Goal: Task Accomplishment & Management: Use online tool/utility

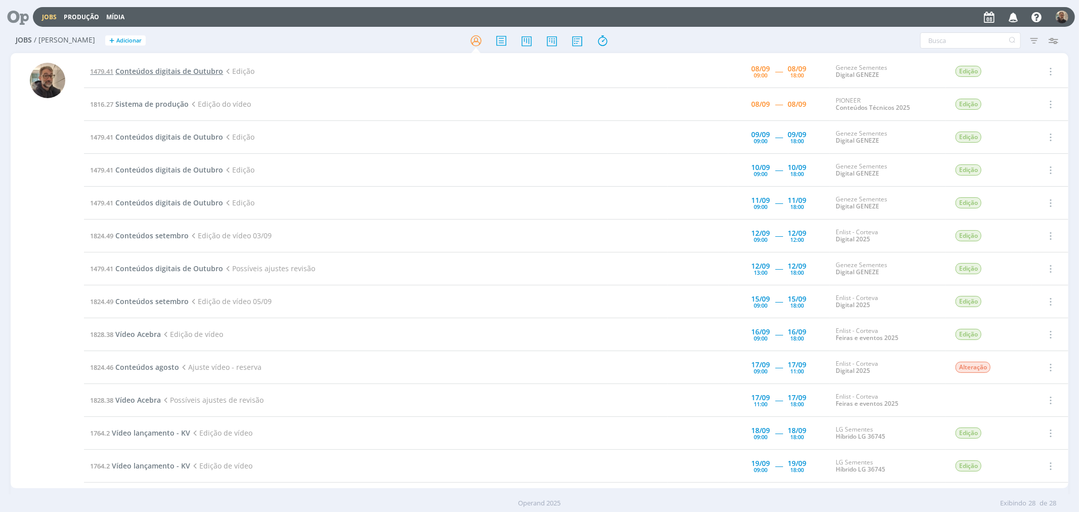
click at [160, 69] on span "Conteúdos digitais de Outubro" at bounding box center [169, 71] width 108 height 10
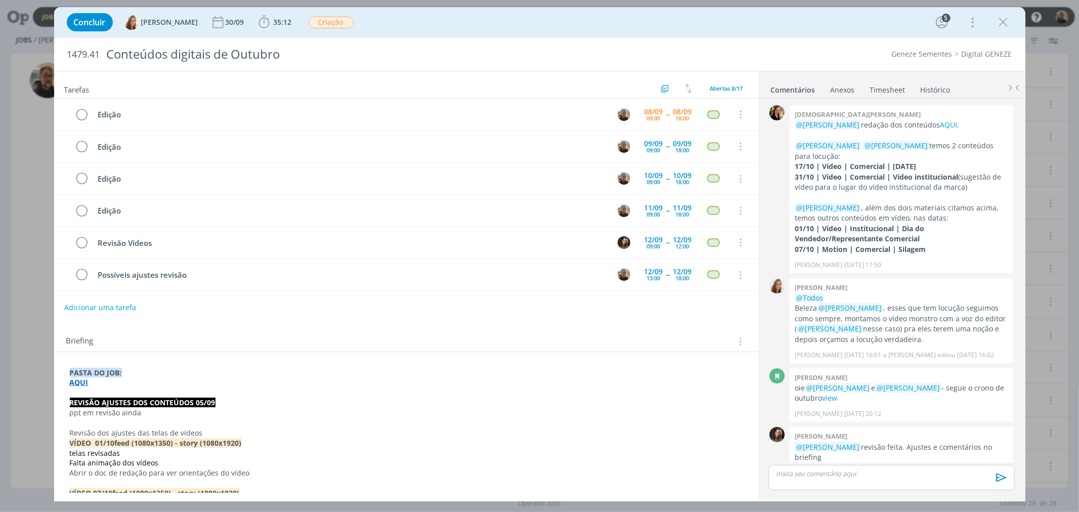
scroll to position [290, 0]
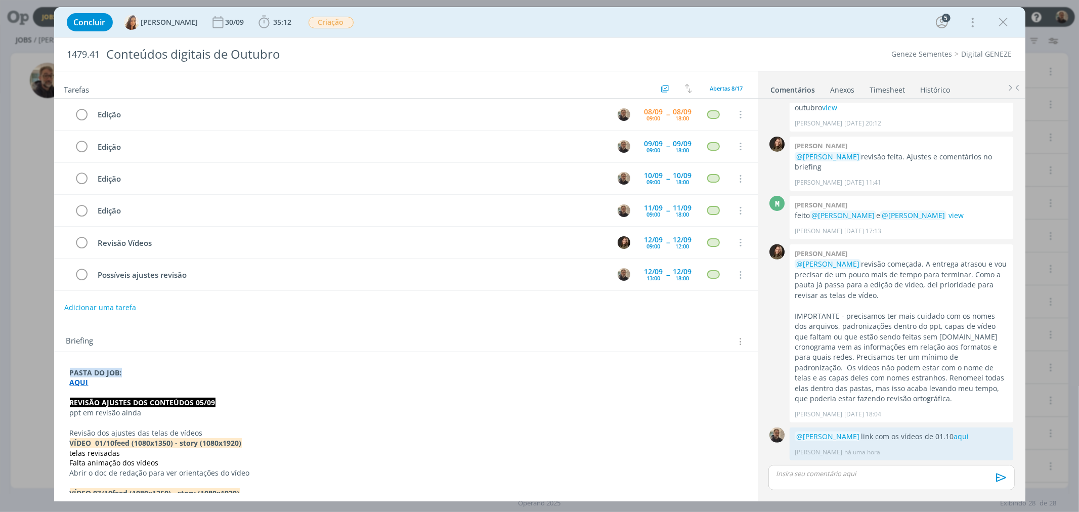
click at [79, 383] on strong "AQUI" at bounding box center [79, 382] width 19 height 10
click at [111, 403] on link "https://sobeae.sharepoint.com/:f:/s/SOBEAE/EmVSeU8QILRKvJPnJuM1l-ABCcLBpI0dpIpI…" at bounding box center [136, 401] width 76 height 13
click at [566, 391] on p "dialog" at bounding box center [406, 393] width 672 height 10
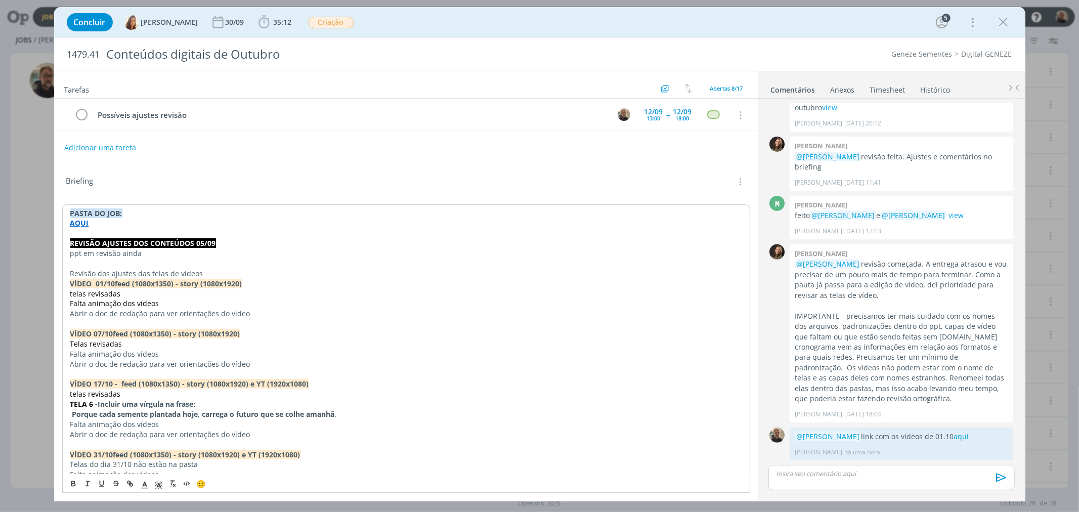
scroll to position [225, 0]
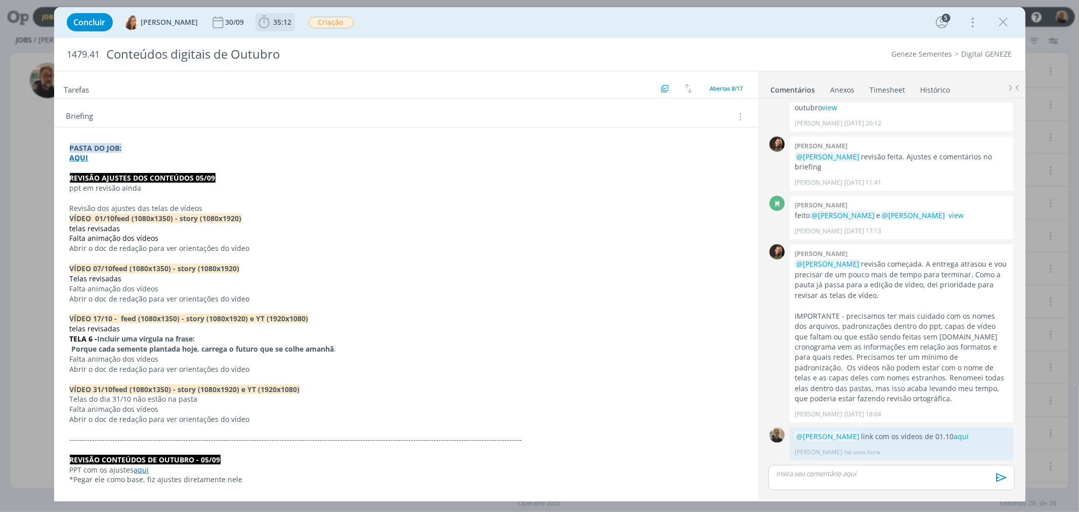
click at [263, 18] on icon "dialog" at bounding box center [263, 22] width 15 height 15
click at [287, 44] on span "Iniciar" at bounding box center [297, 44] width 21 height 7
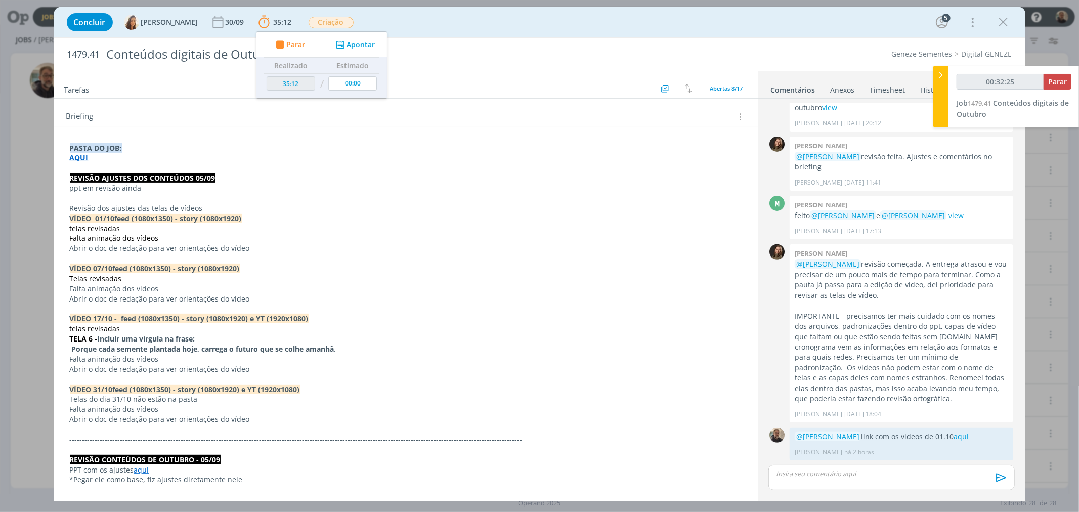
type input "00:33:25"
